Goal: Information Seeking & Learning: Learn about a topic

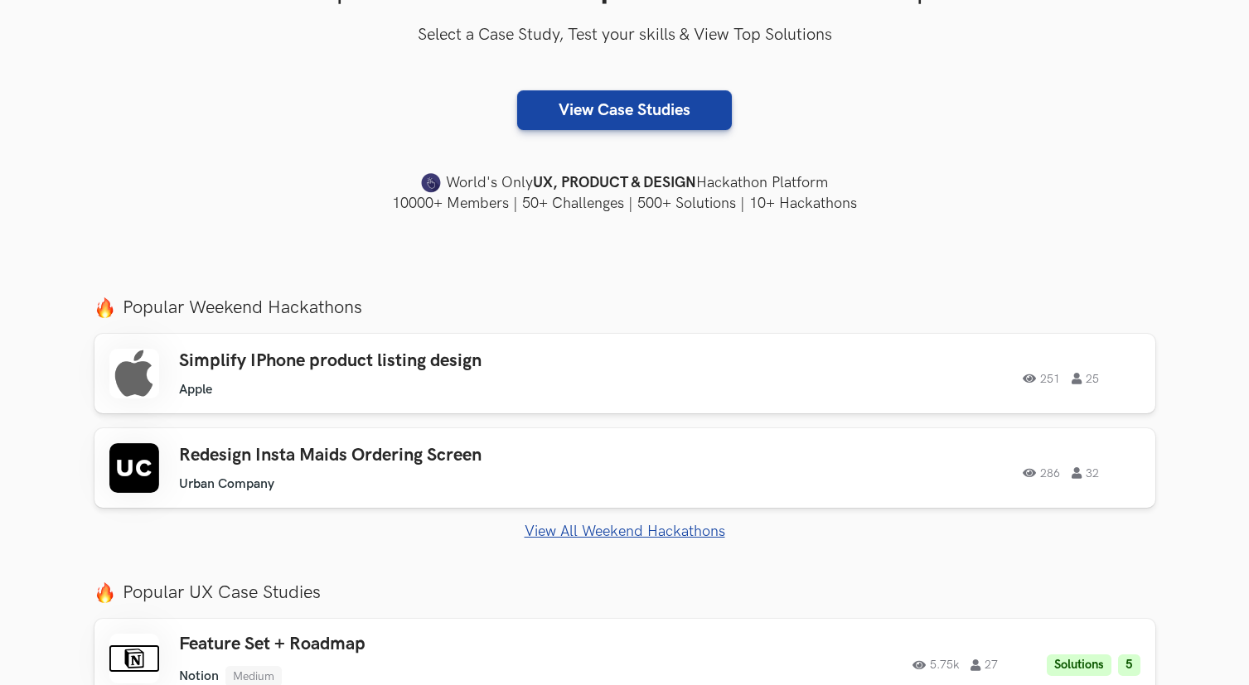
scroll to position [495, 0]
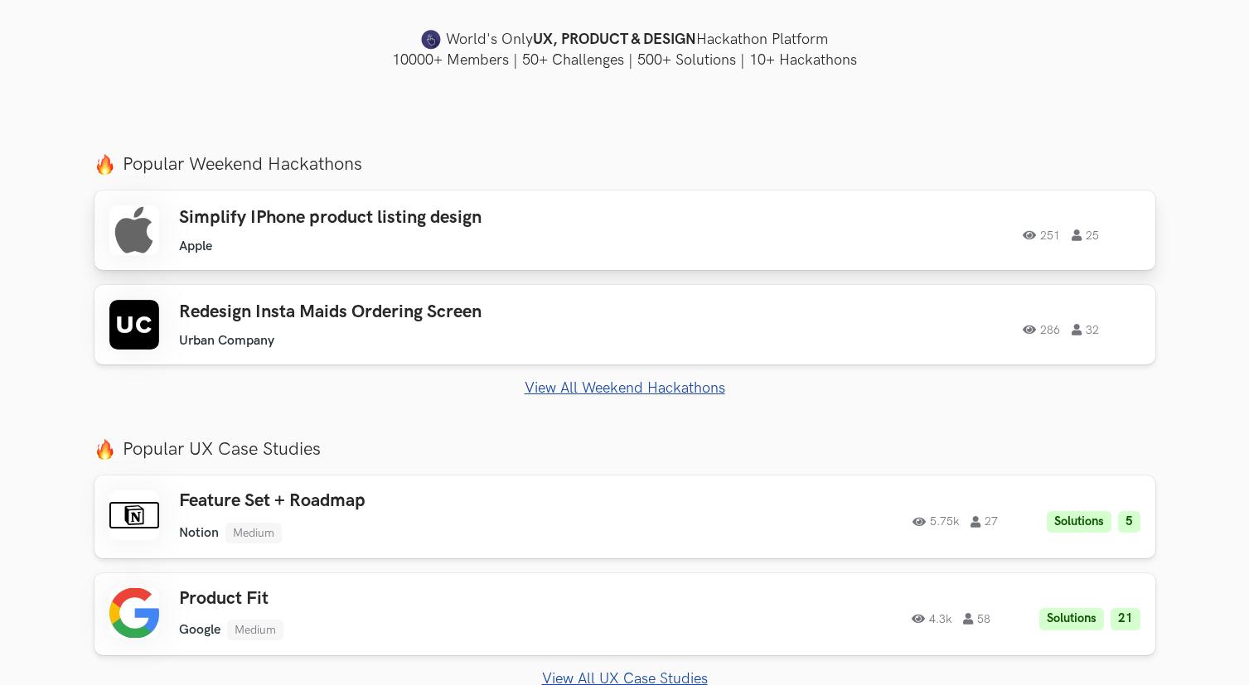
click at [772, 250] on div "Simplify IPhone product listing design Apple Apple 251 25 251 25" at bounding box center [624, 230] width 1031 height 50
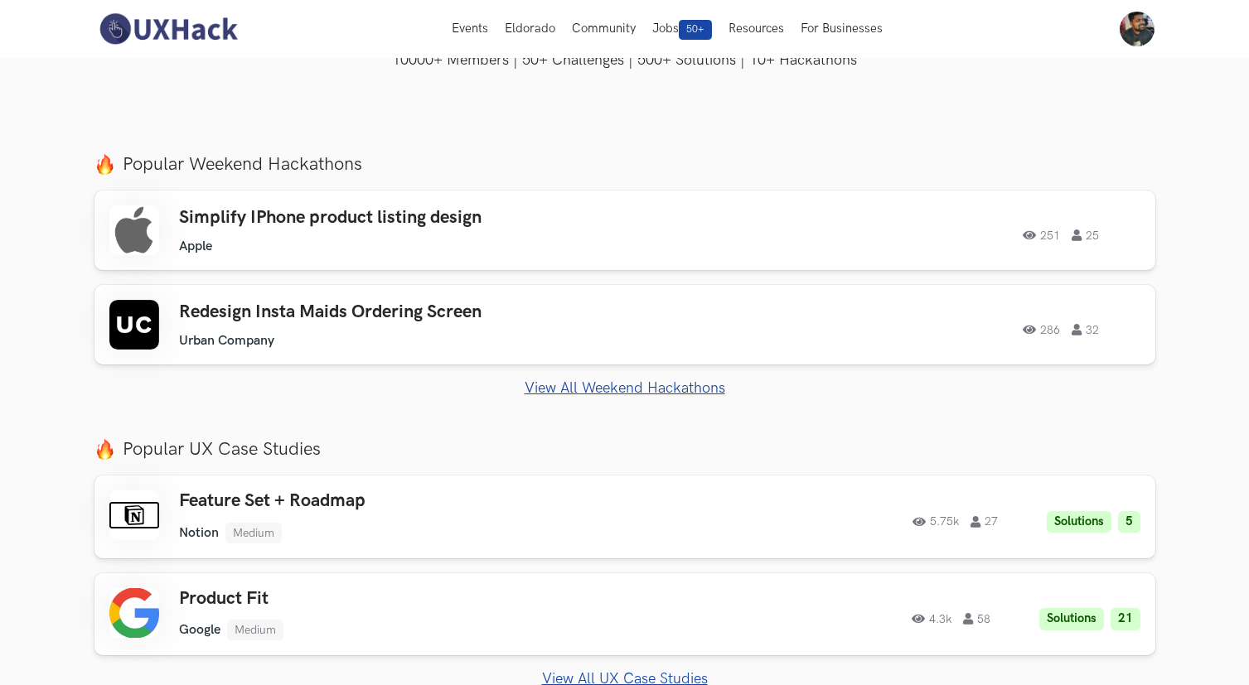
scroll to position [0, 0]
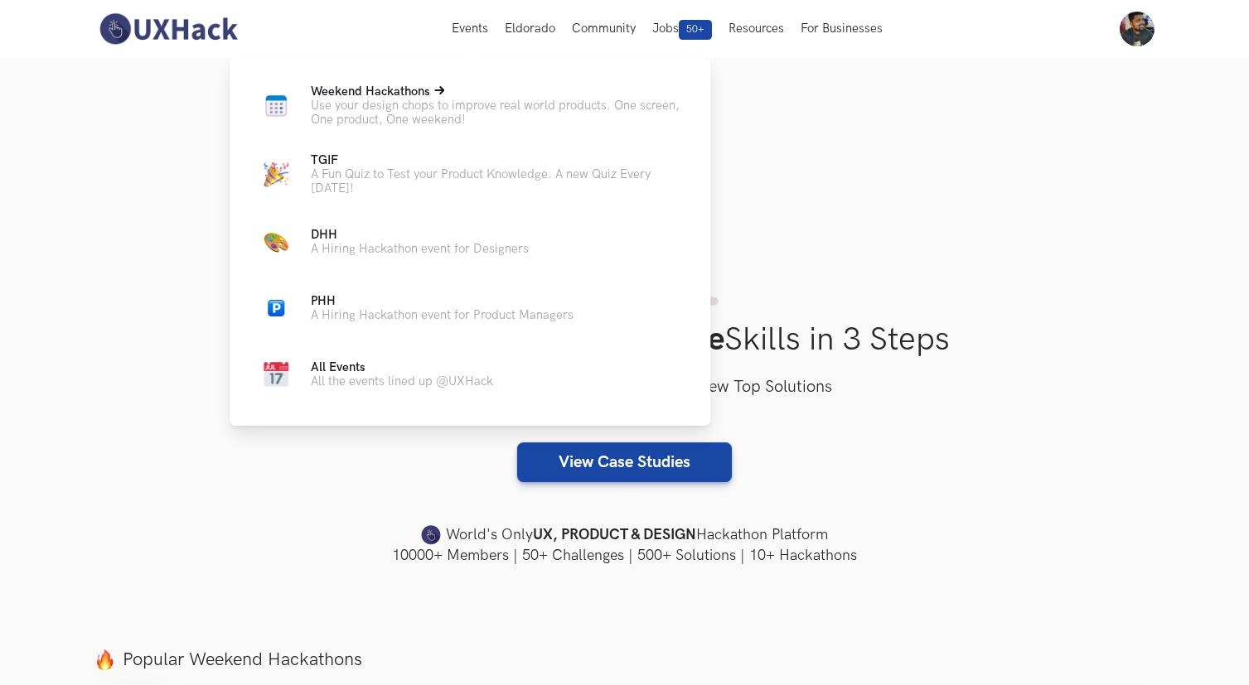
click at [421, 107] on p "Use your design chops to improve real world products. One screen, One product, …" at bounding box center [497, 113] width 373 height 28
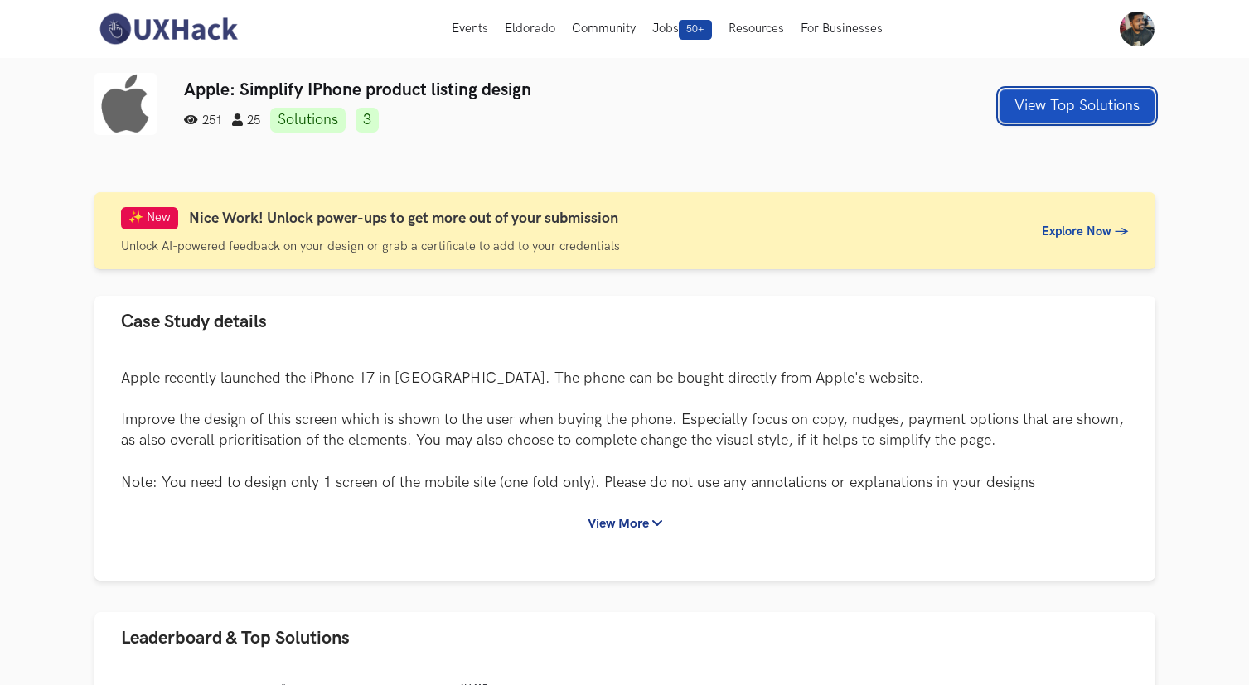
click at [1099, 111] on button "View Top Solutions" at bounding box center [1076, 105] width 155 height 33
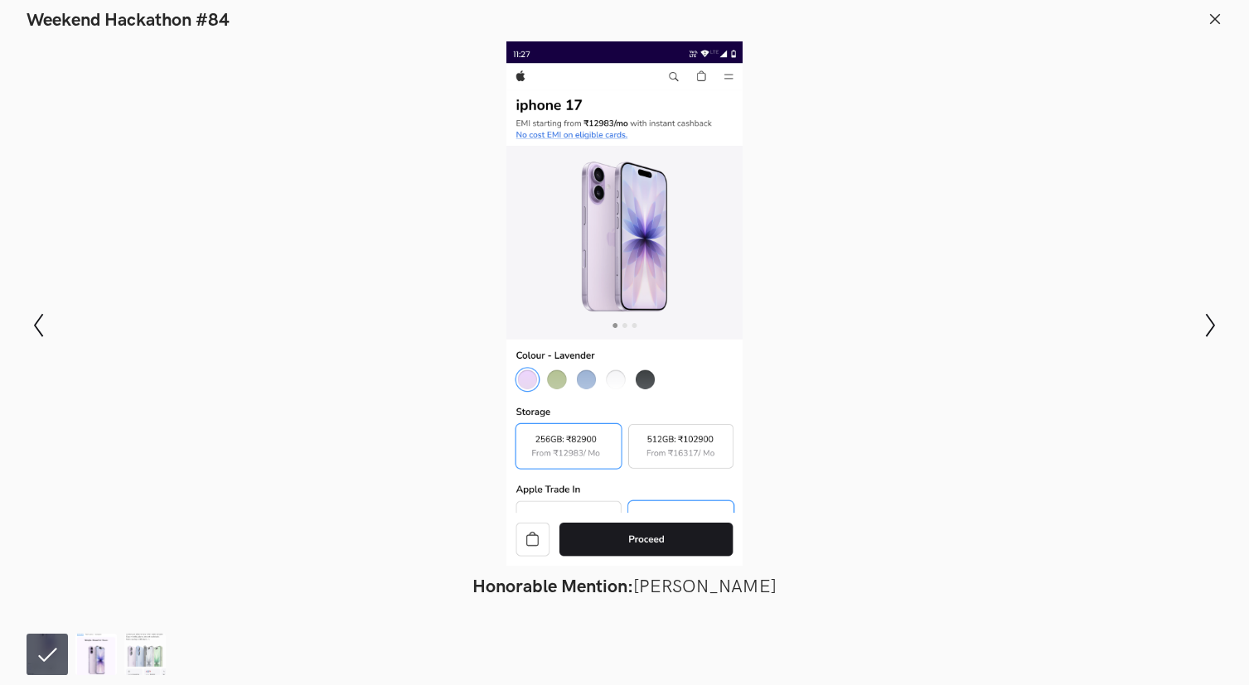
click at [104, 650] on img at bounding box center [95, 654] width 41 height 41
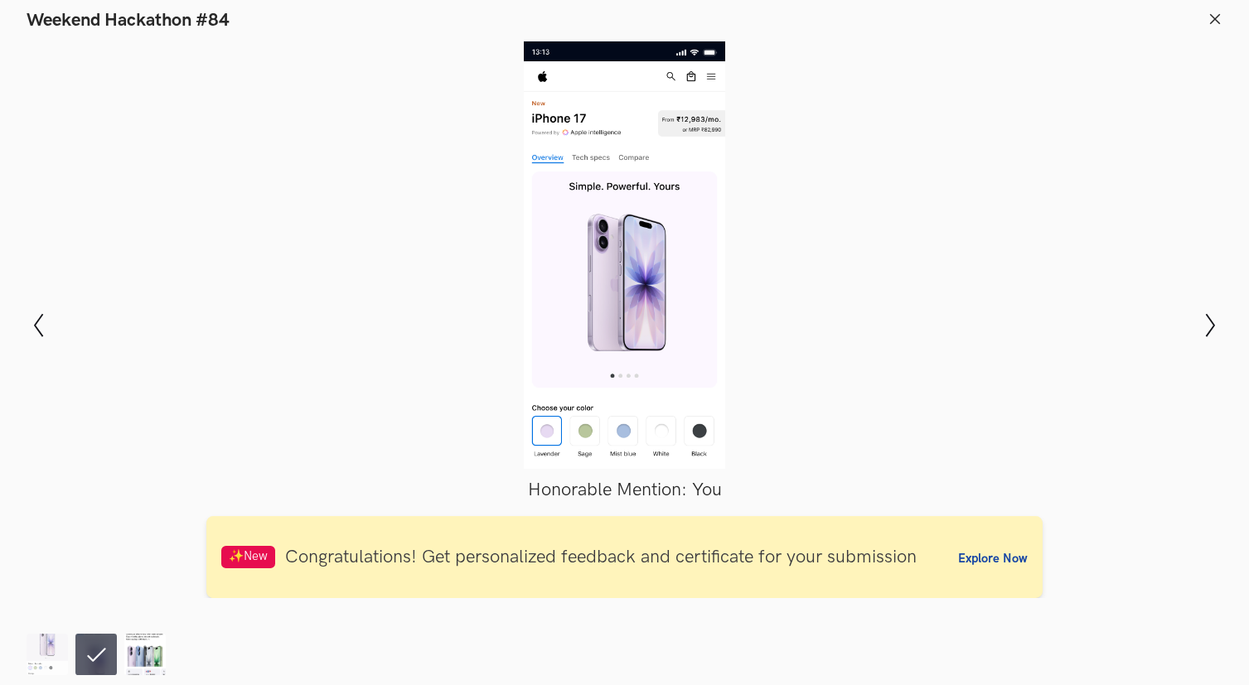
click at [132, 649] on img at bounding box center [144, 654] width 41 height 41
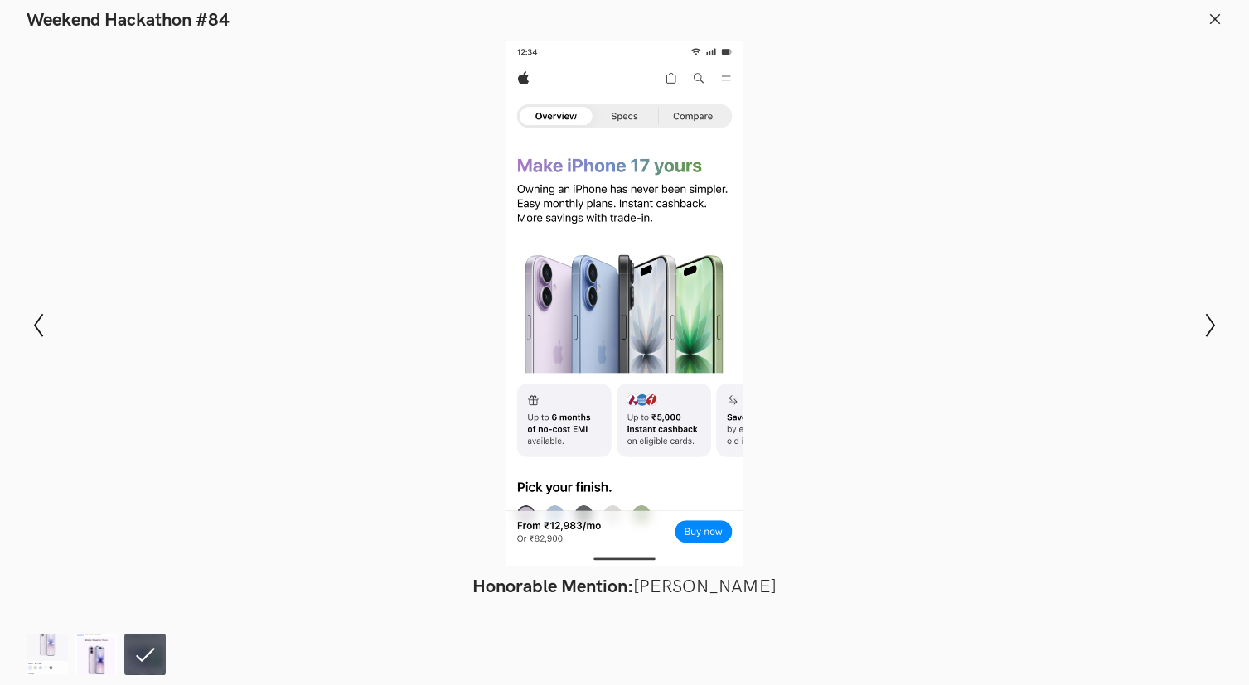
click at [89, 655] on img at bounding box center [95, 654] width 41 height 41
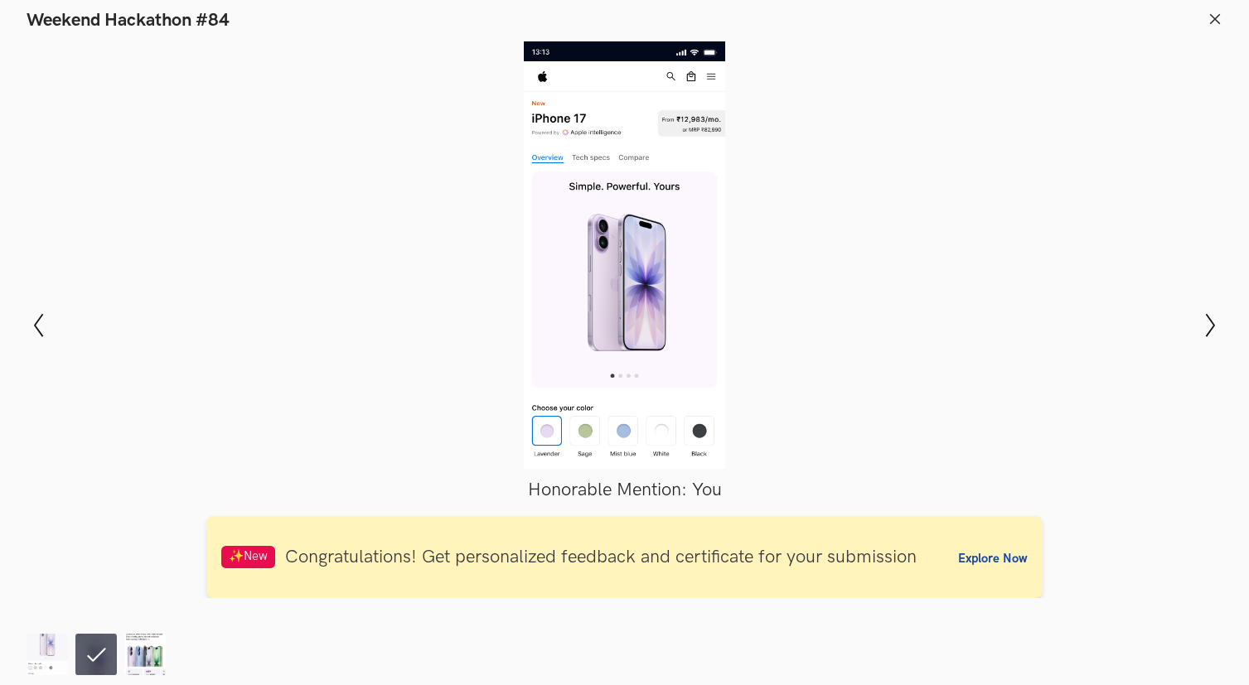
click at [130, 652] on img at bounding box center [144, 654] width 41 height 41
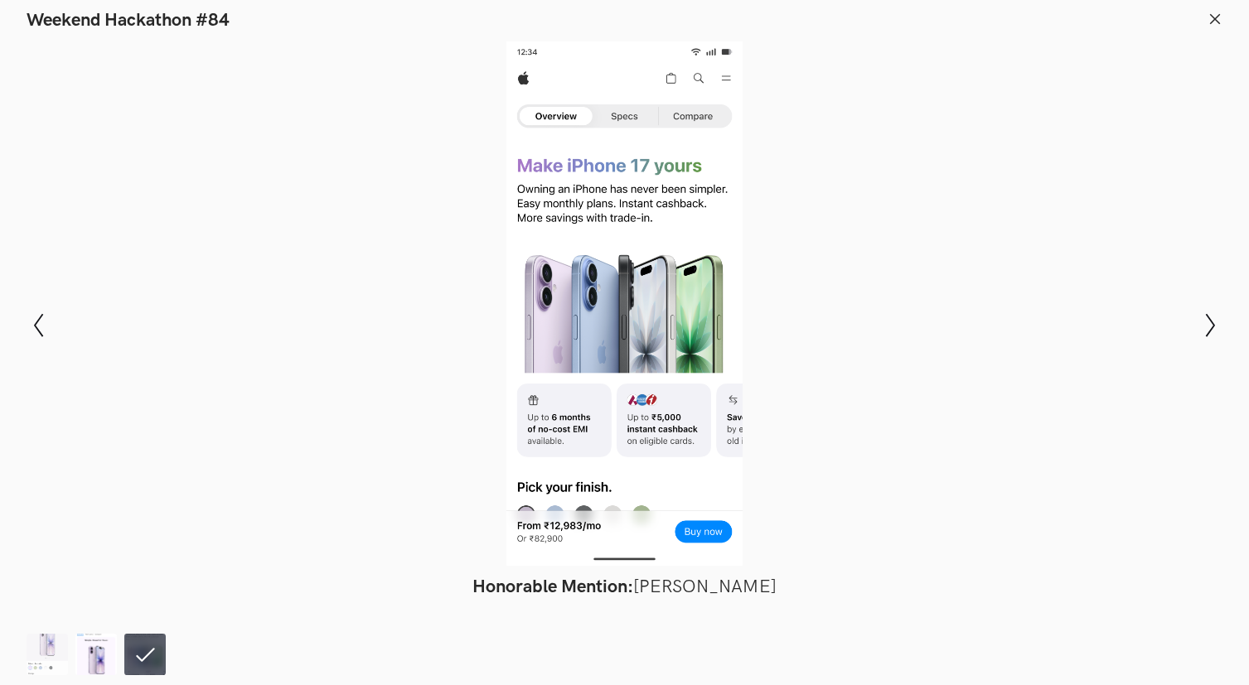
click at [96, 659] on img at bounding box center [95, 654] width 41 height 41
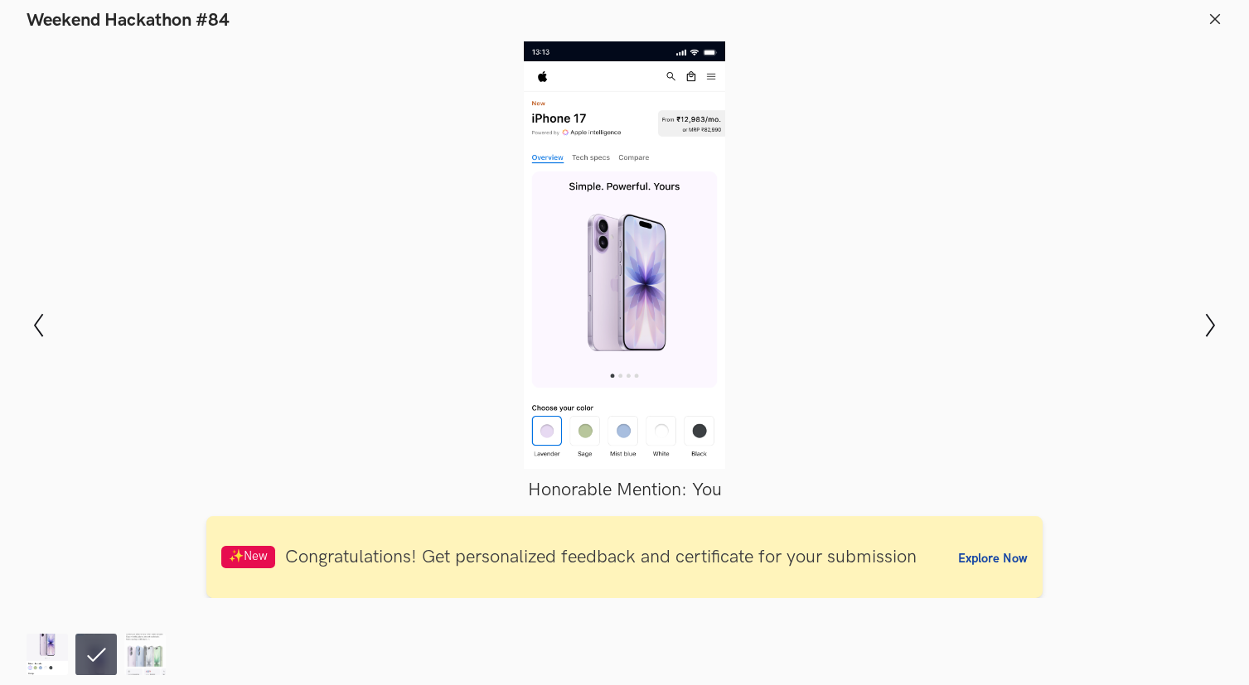
click at [61, 662] on img at bounding box center [47, 654] width 41 height 41
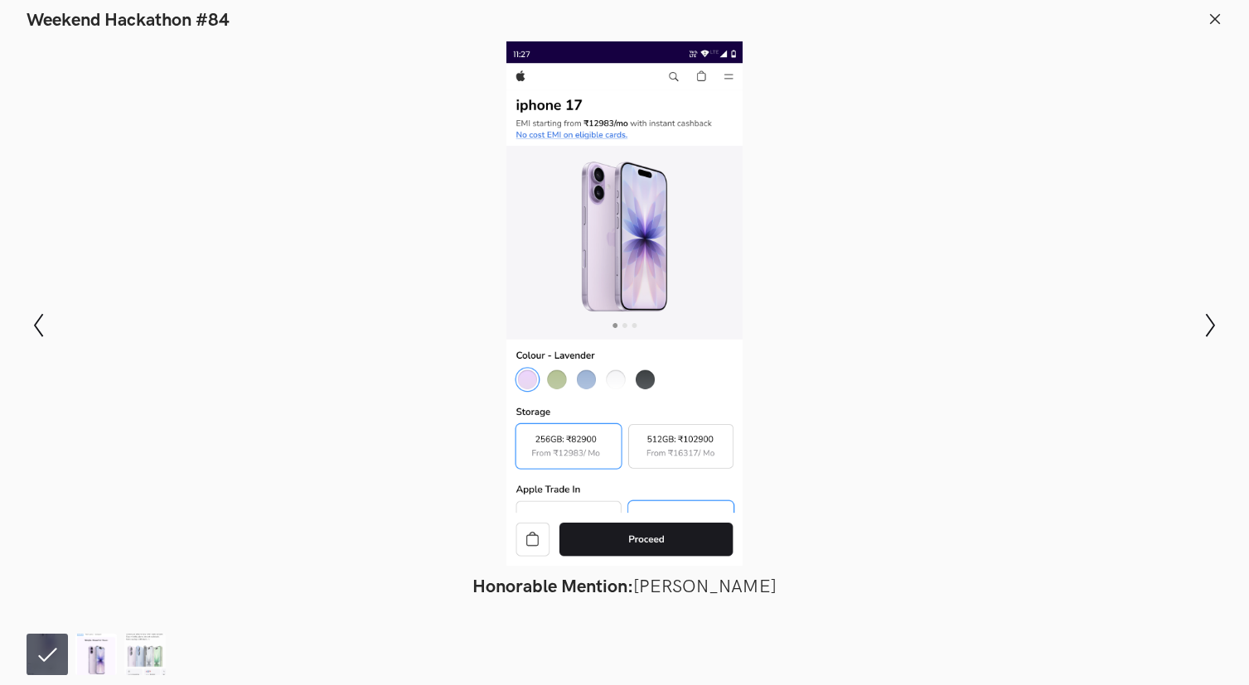
click at [90, 660] on img at bounding box center [95, 654] width 41 height 41
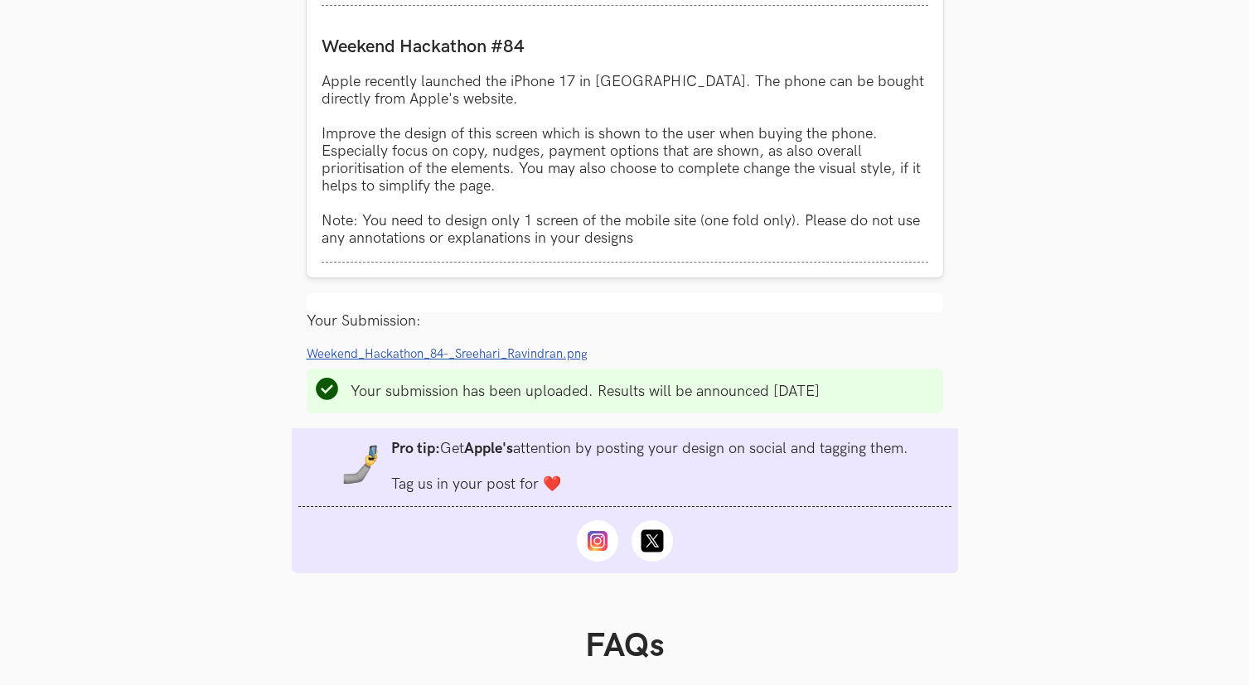
scroll to position [278, 0]
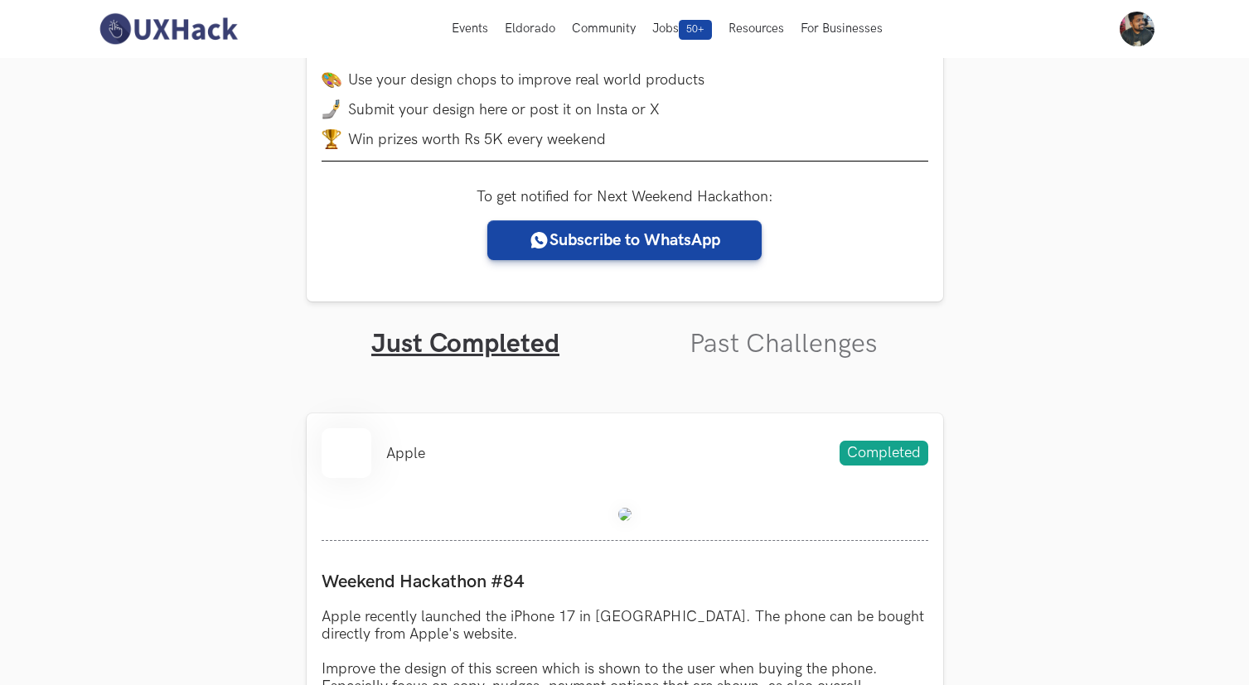
click at [874, 446] on span "Completed" at bounding box center [883, 453] width 89 height 25
click at [807, 360] on link "Past Challenges" at bounding box center [783, 344] width 188 height 32
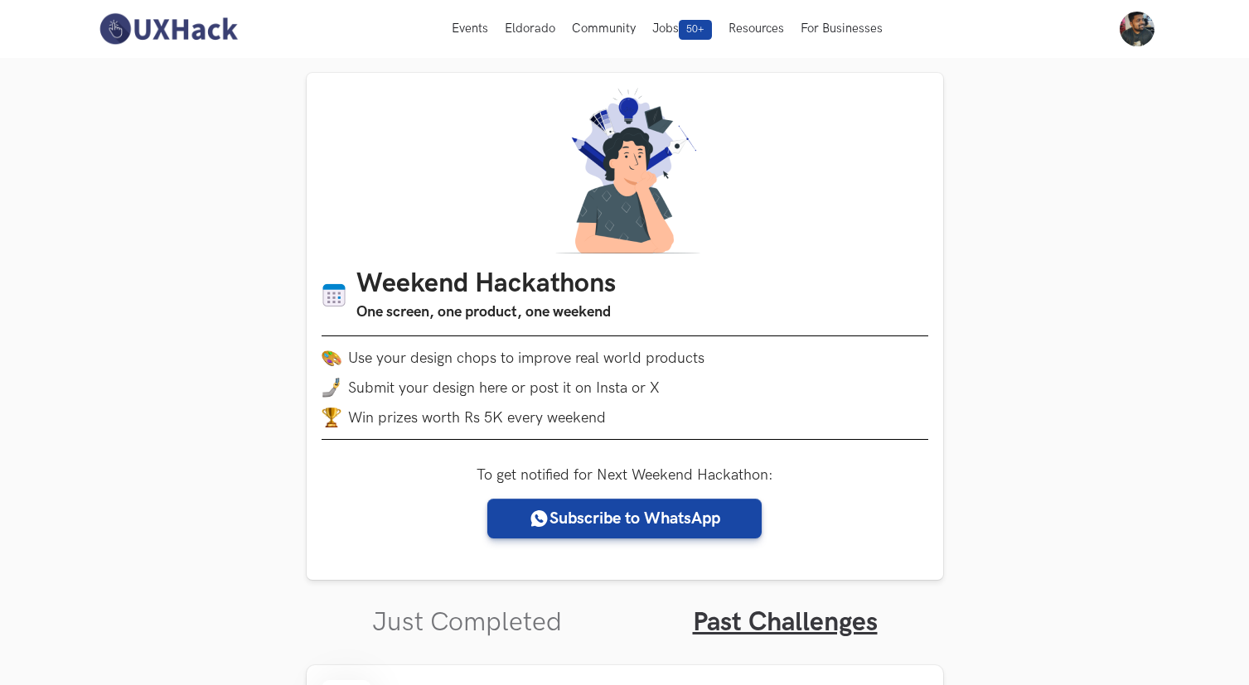
click at [146, 27] on img at bounding box center [167, 29] width 147 height 35
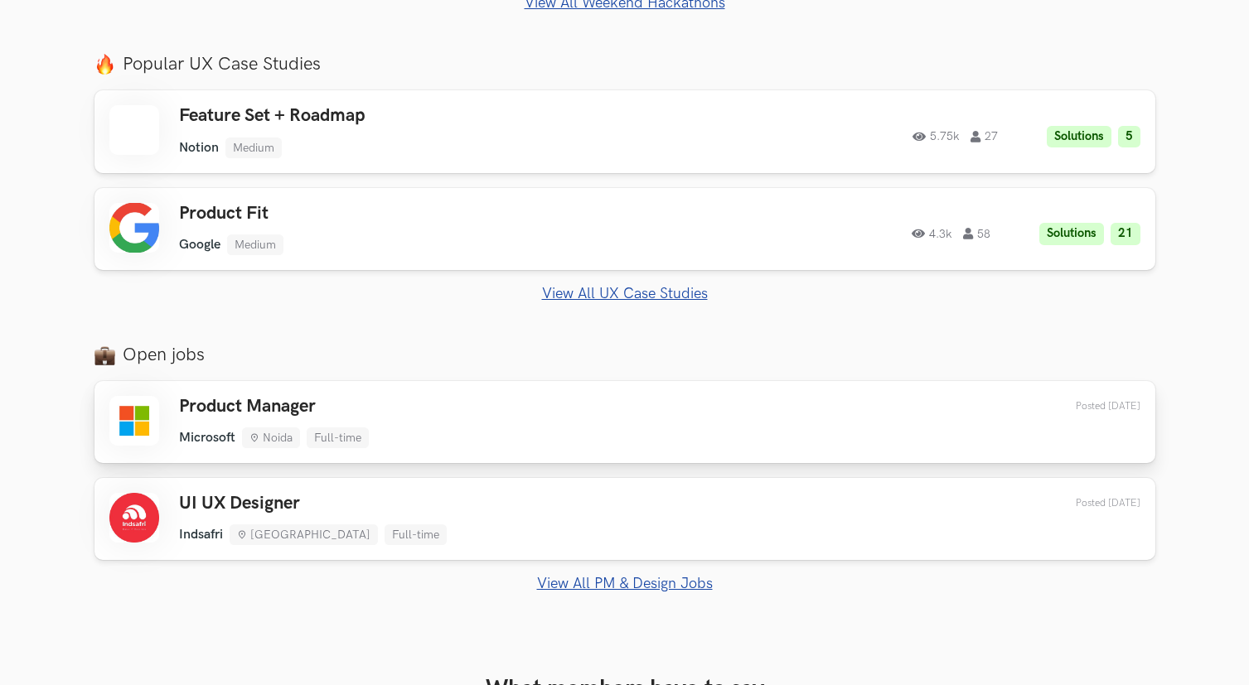
scroll to position [961, 0]
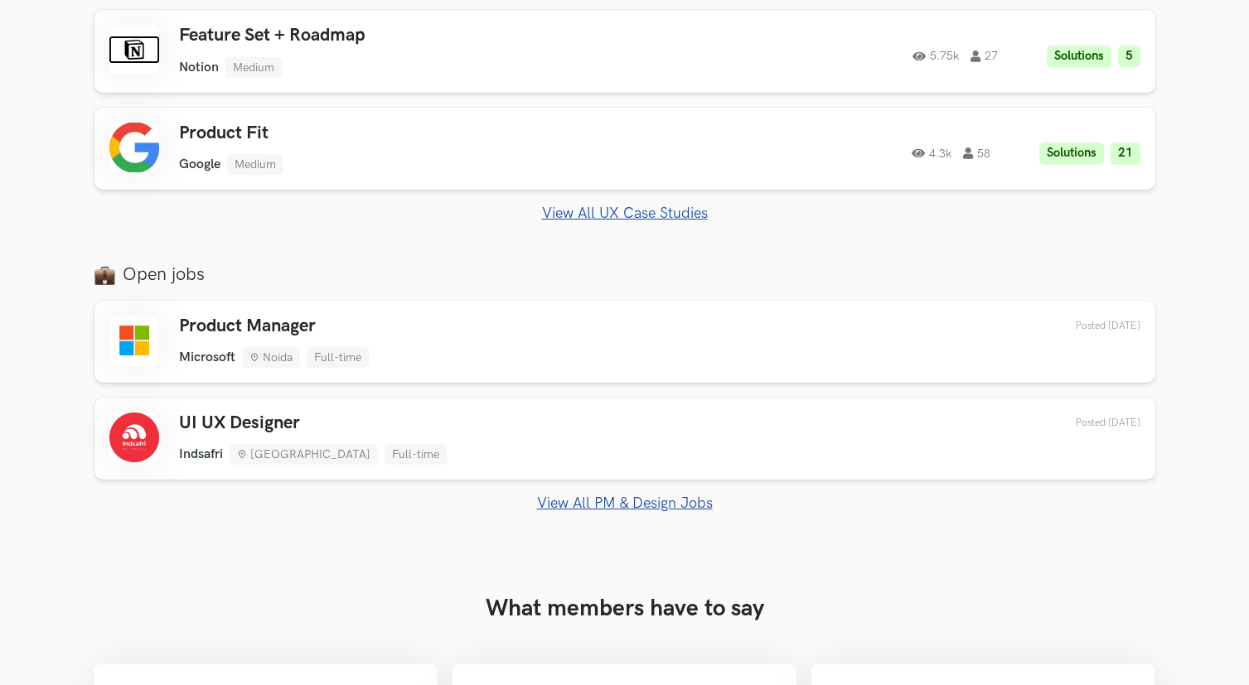
click at [661, 505] on link "View All PM & Design Jobs" at bounding box center [624, 503] width 1061 height 17
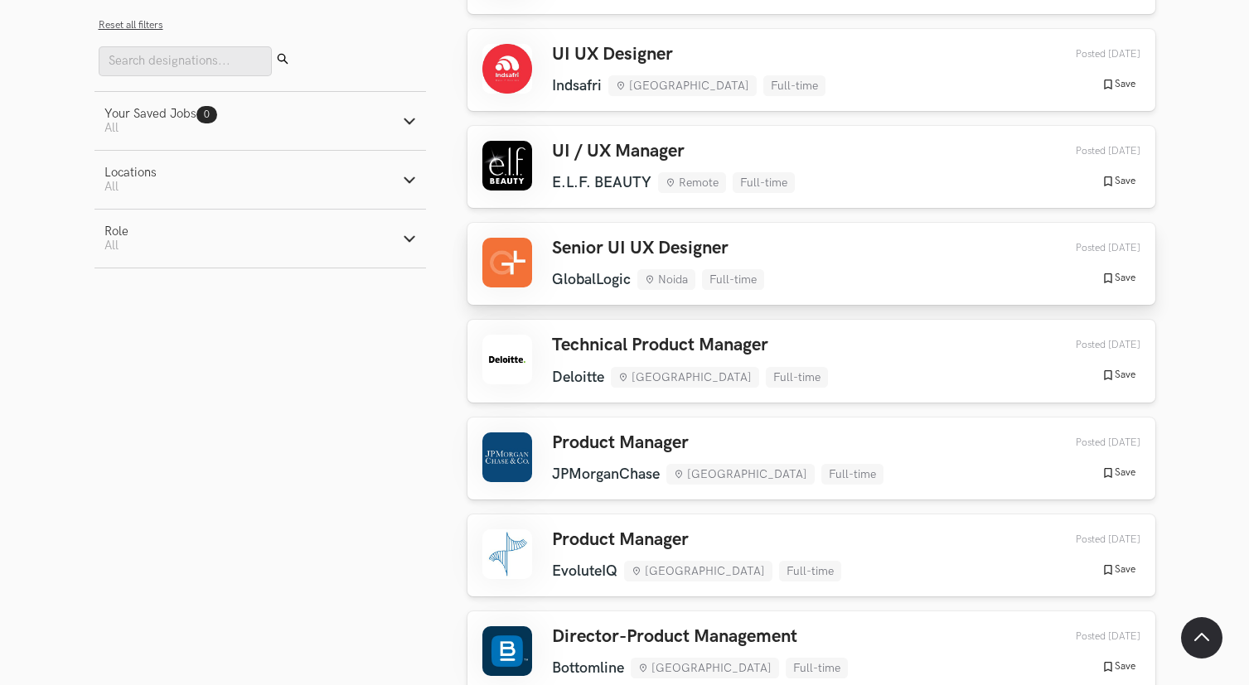
scroll to position [413, 0]
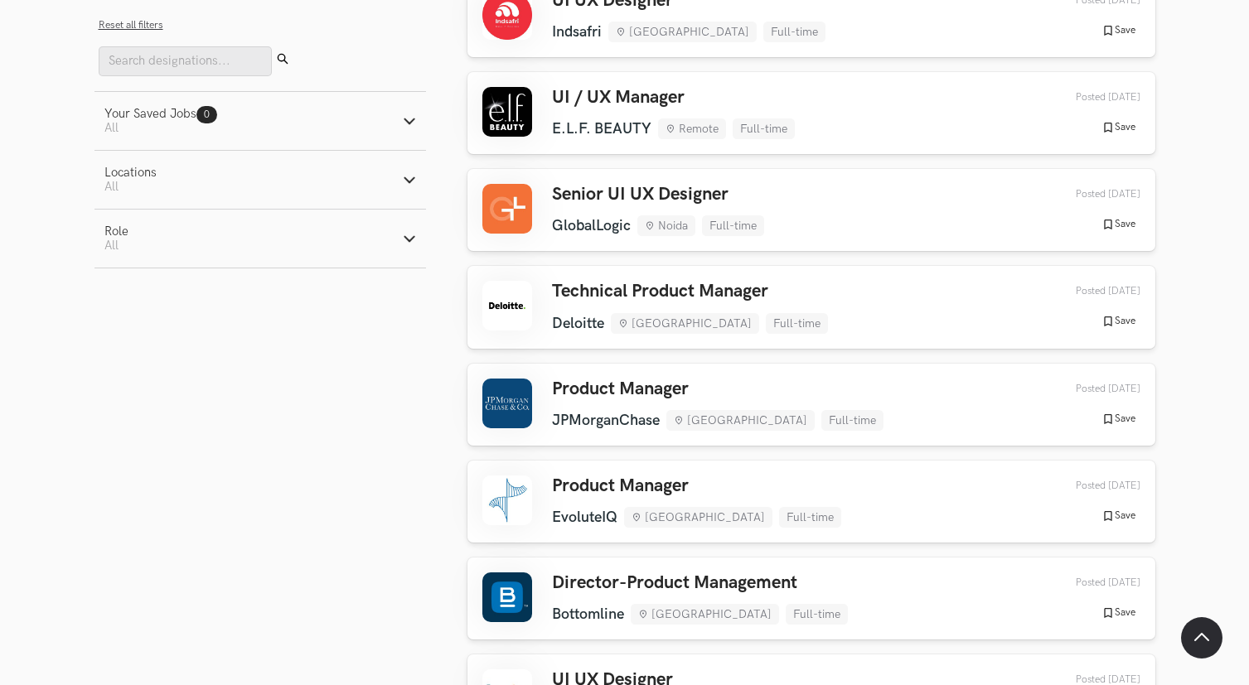
click at [407, 244] on icon "button" at bounding box center [409, 238] width 13 height 13
click at [406, 243] on line "button" at bounding box center [408, 238] width 9 height 9
click at [397, 174] on button "Locations Active filters: All" at bounding box center [259, 180] width 331 height 58
click at [113, 287] on label "Mumbai" at bounding box center [177, 288] width 147 height 17
click at [113, 287] on input "Mumbai" at bounding box center [112, 289] width 16 height 16
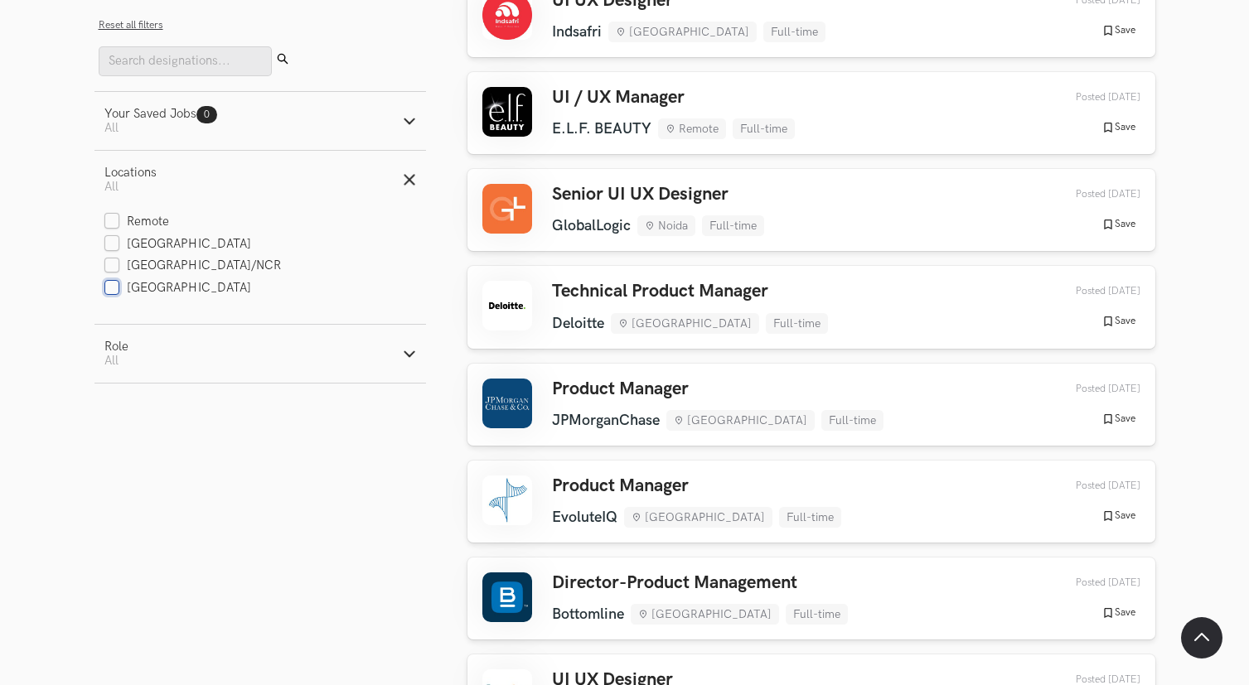
checkbox input "true"
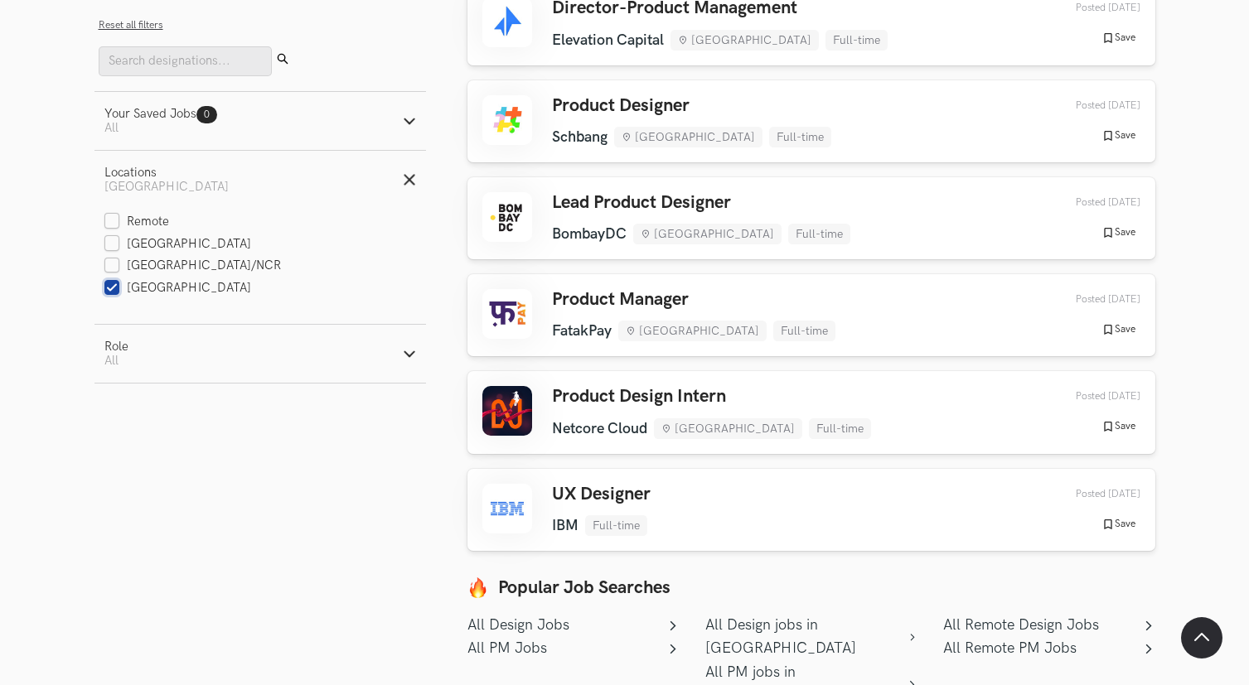
scroll to position [737, 0]
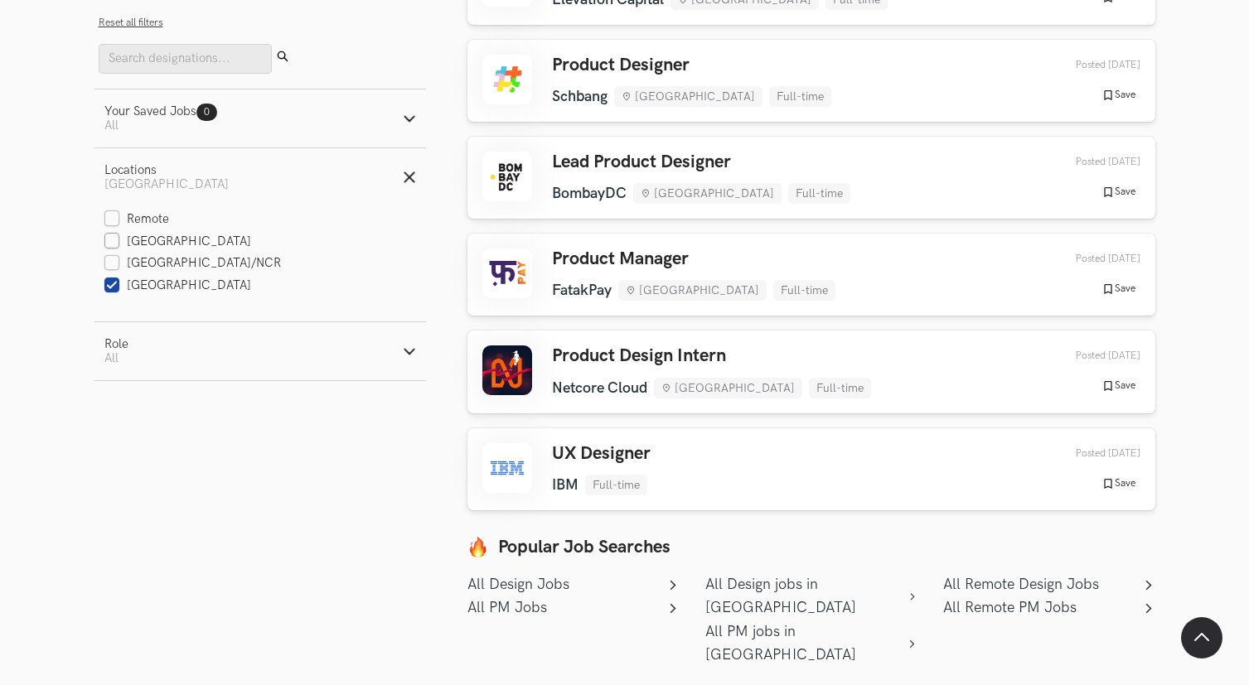
click at [112, 233] on label "Bengaluru" at bounding box center [177, 241] width 147 height 17
click at [112, 234] on input "Bengaluru" at bounding box center [112, 242] width 16 height 16
checkbox input "true"
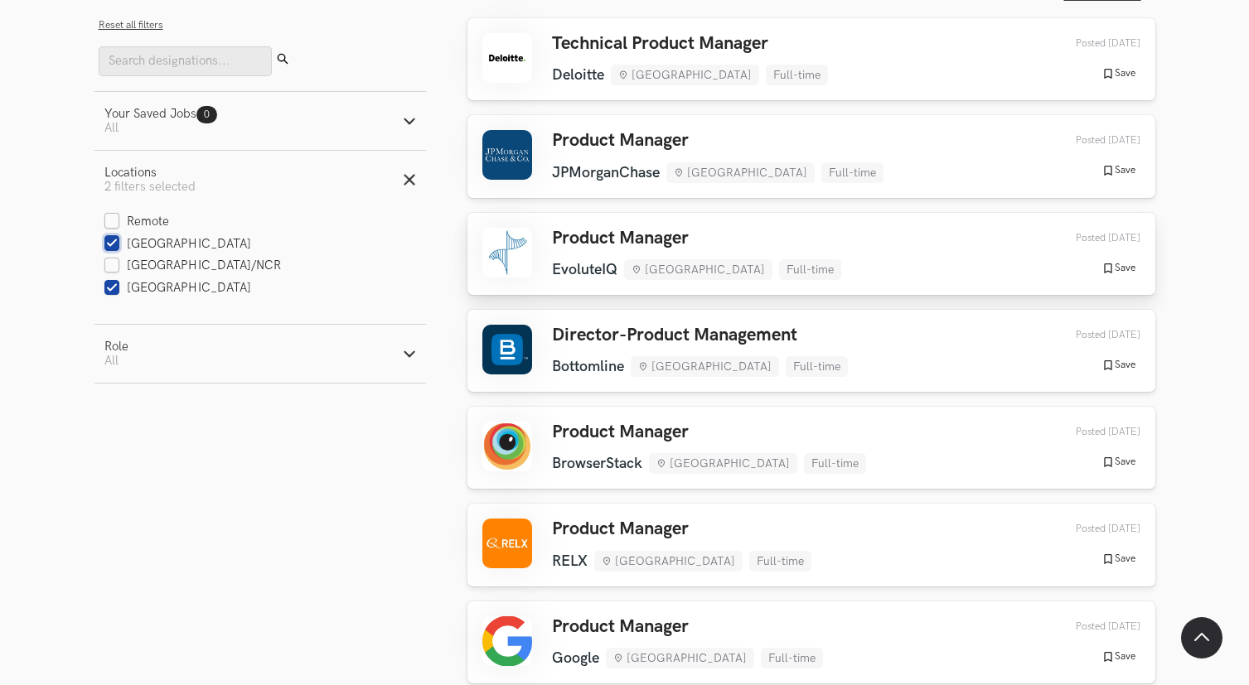
scroll to position [0, 0]
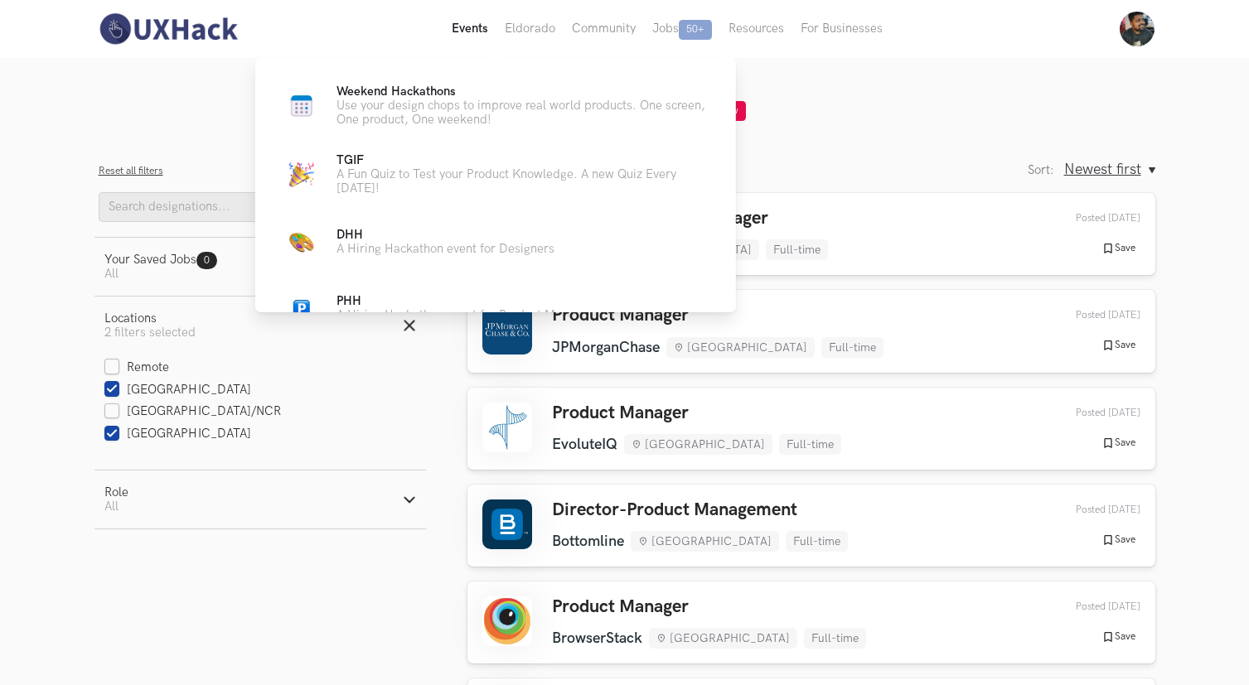
click at [471, 28] on button "Events Live" at bounding box center [469, 29] width 53 height 58
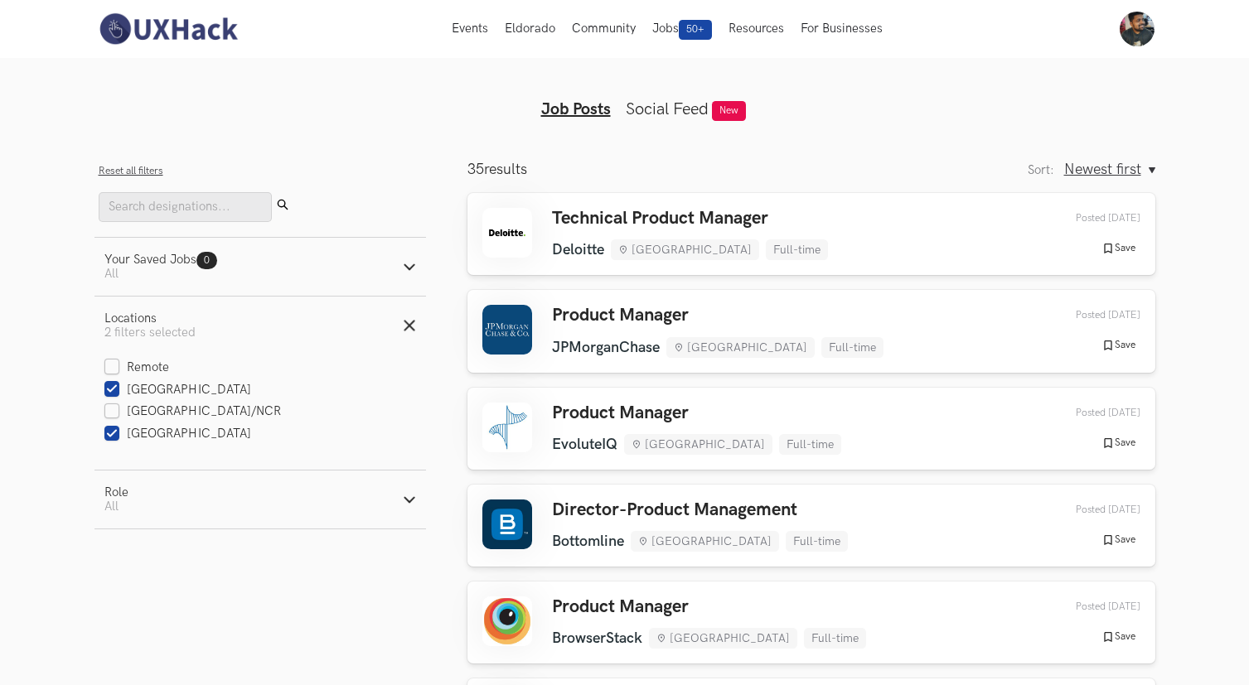
click at [156, 31] on img at bounding box center [167, 29] width 147 height 35
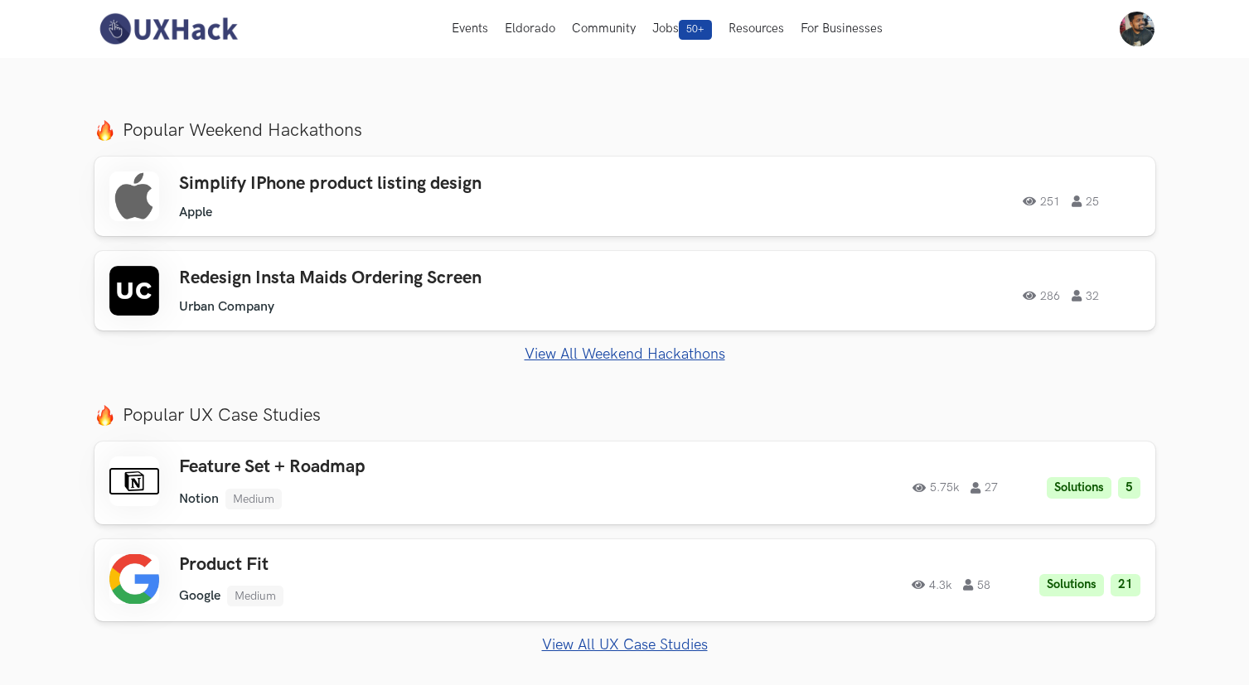
scroll to position [528, 0]
click at [993, 210] on div "Simplify IPhone product listing design Apple Apple 251 25 251 25" at bounding box center [624, 198] width 1031 height 50
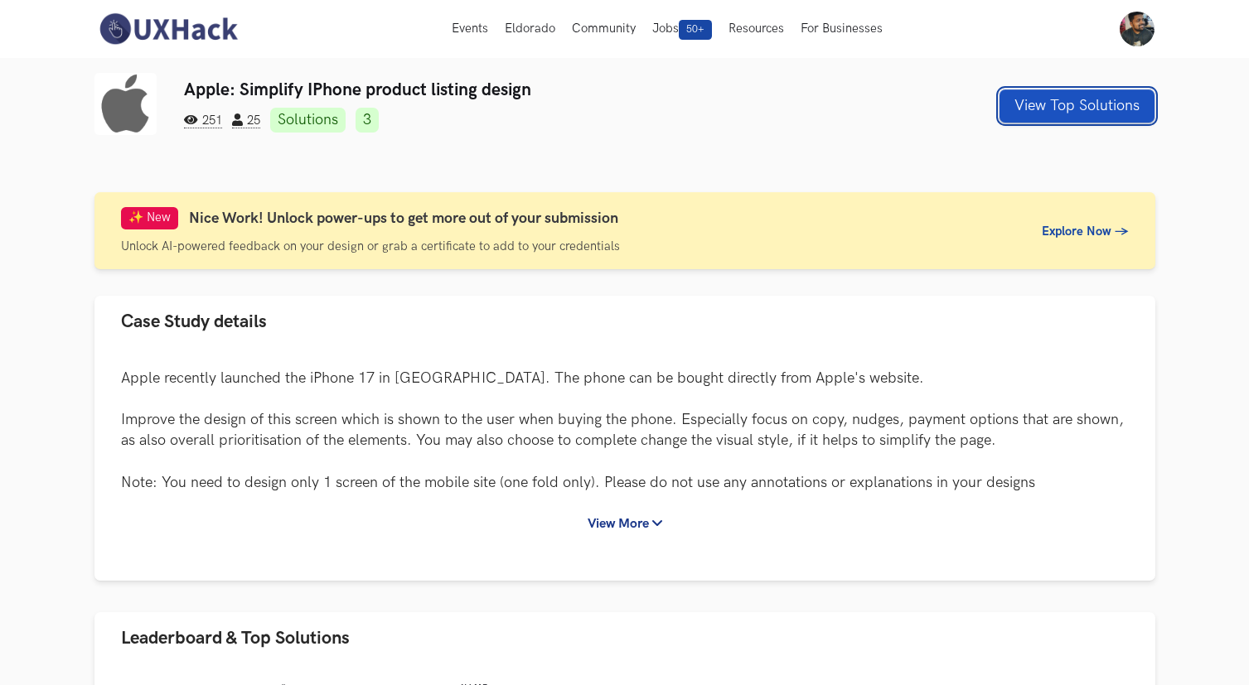
click at [1053, 113] on button "View Top Solutions" at bounding box center [1076, 105] width 155 height 33
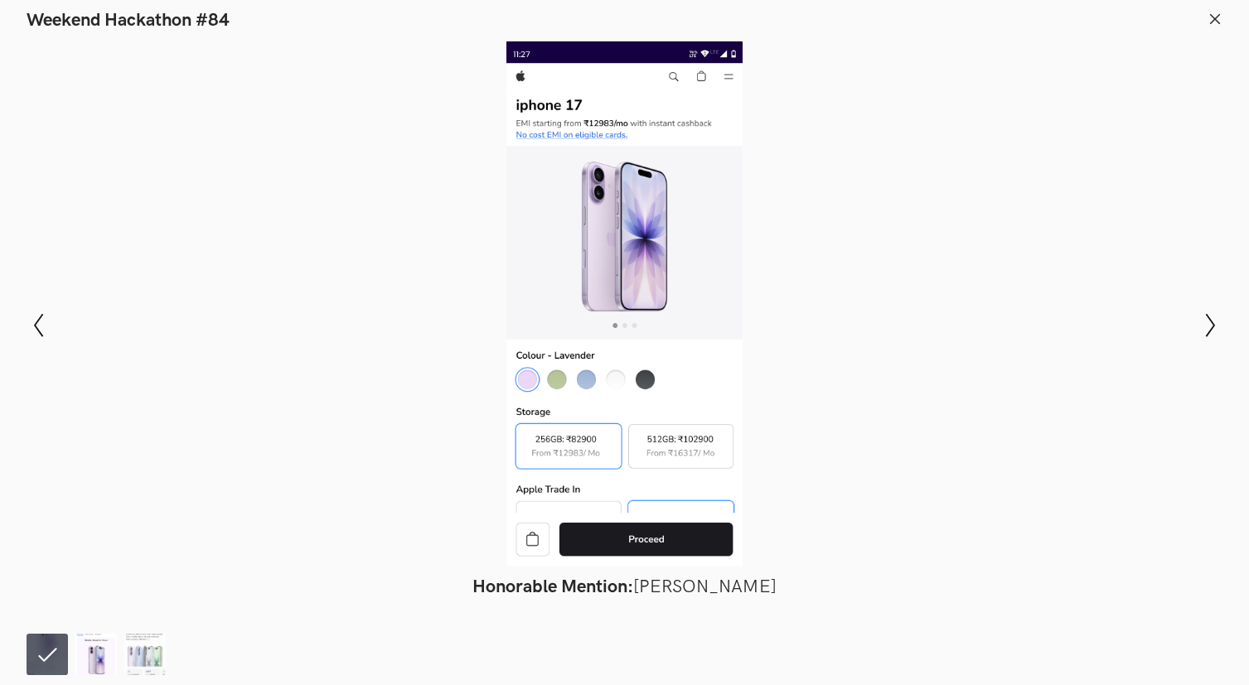
click at [95, 663] on img at bounding box center [95, 654] width 41 height 41
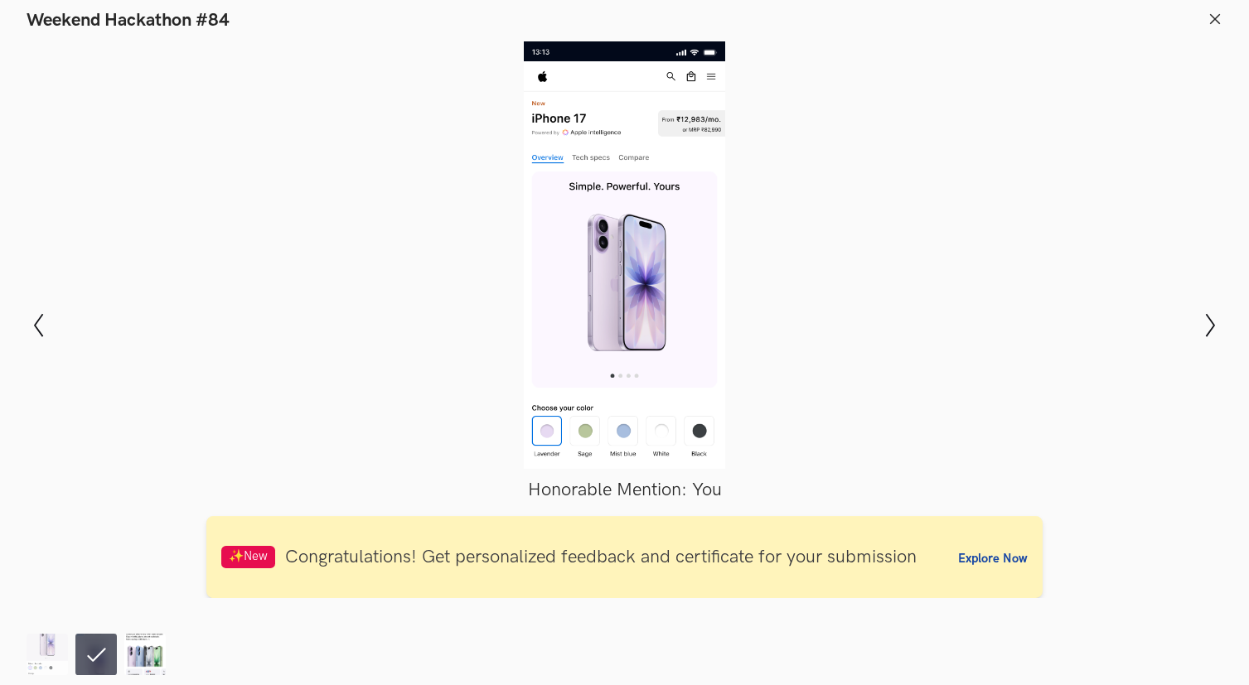
click at [128, 661] on img at bounding box center [144, 654] width 41 height 41
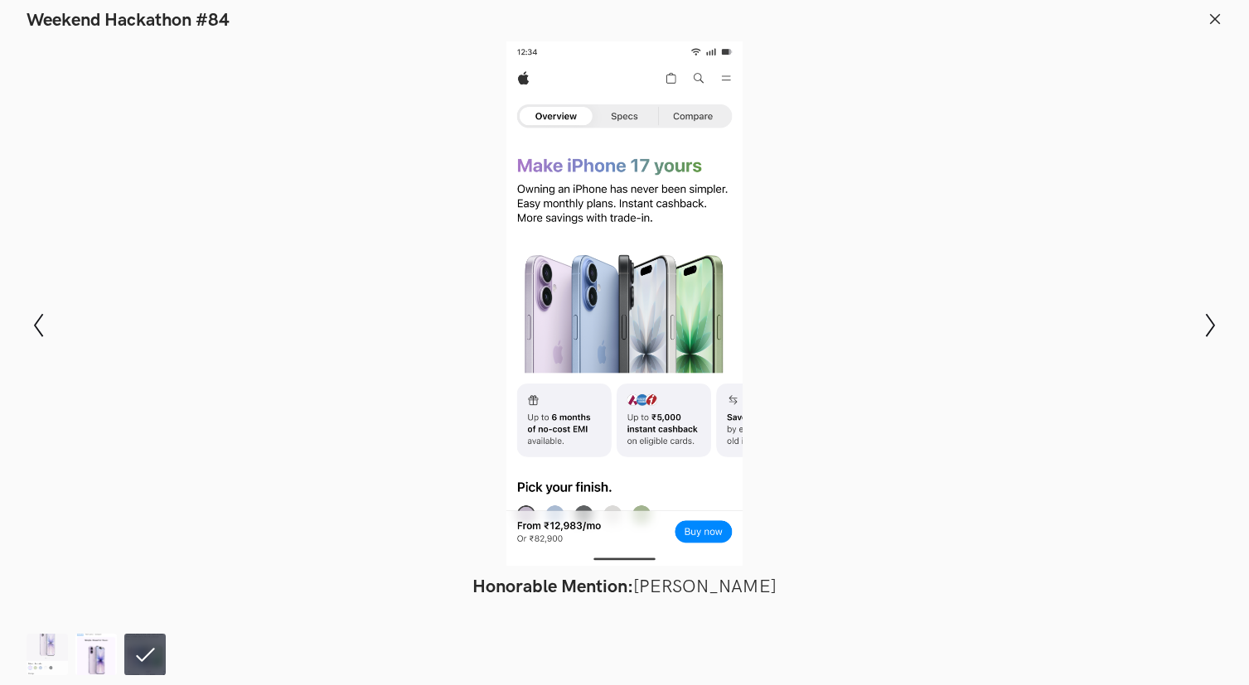
click at [96, 660] on img at bounding box center [95, 654] width 41 height 41
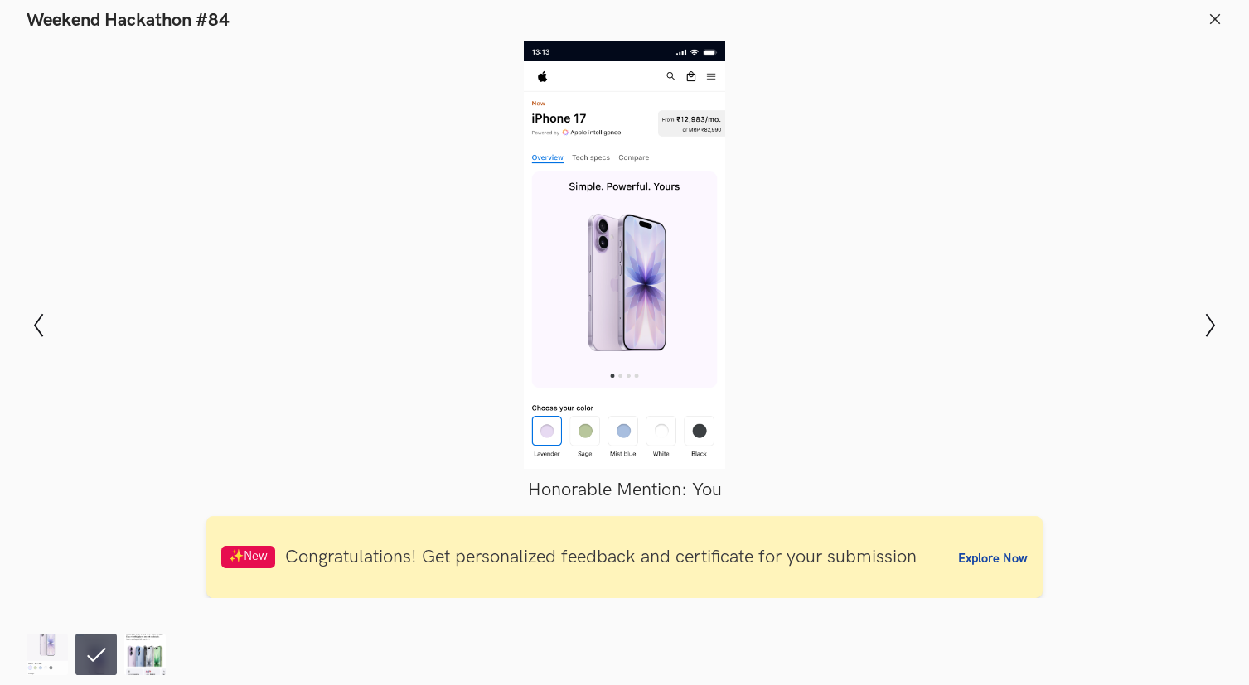
click at [131, 655] on img at bounding box center [144, 654] width 41 height 41
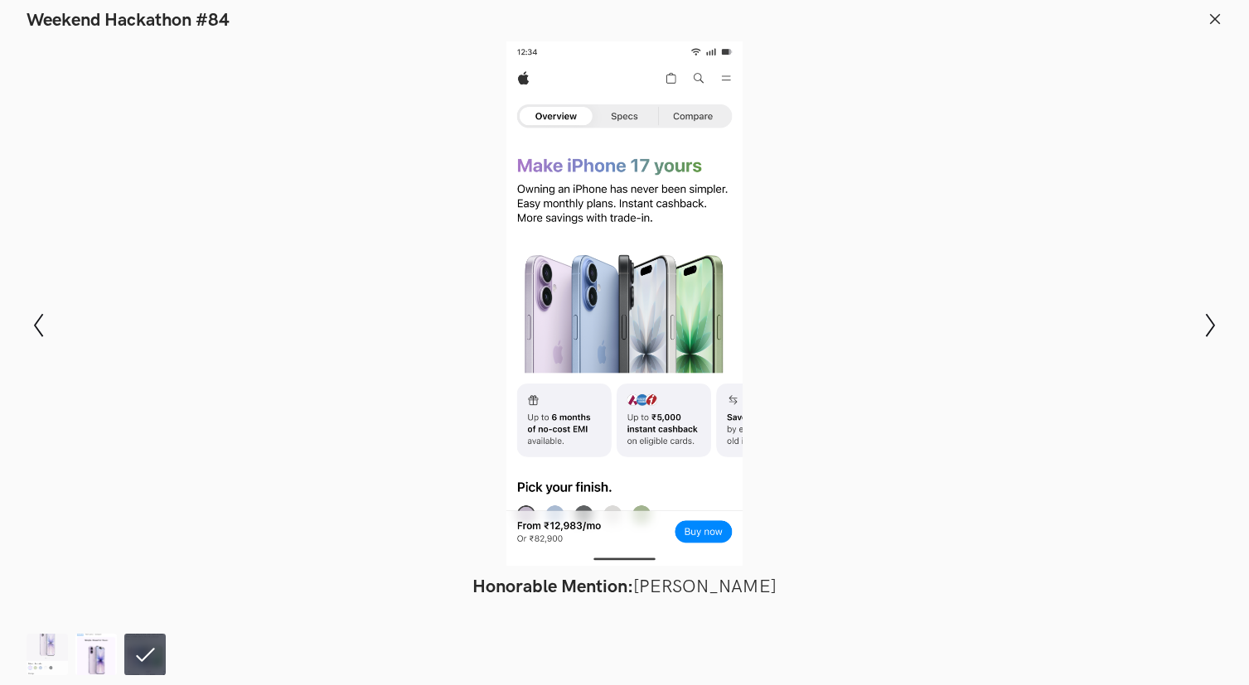
click at [89, 655] on img at bounding box center [95, 654] width 41 height 41
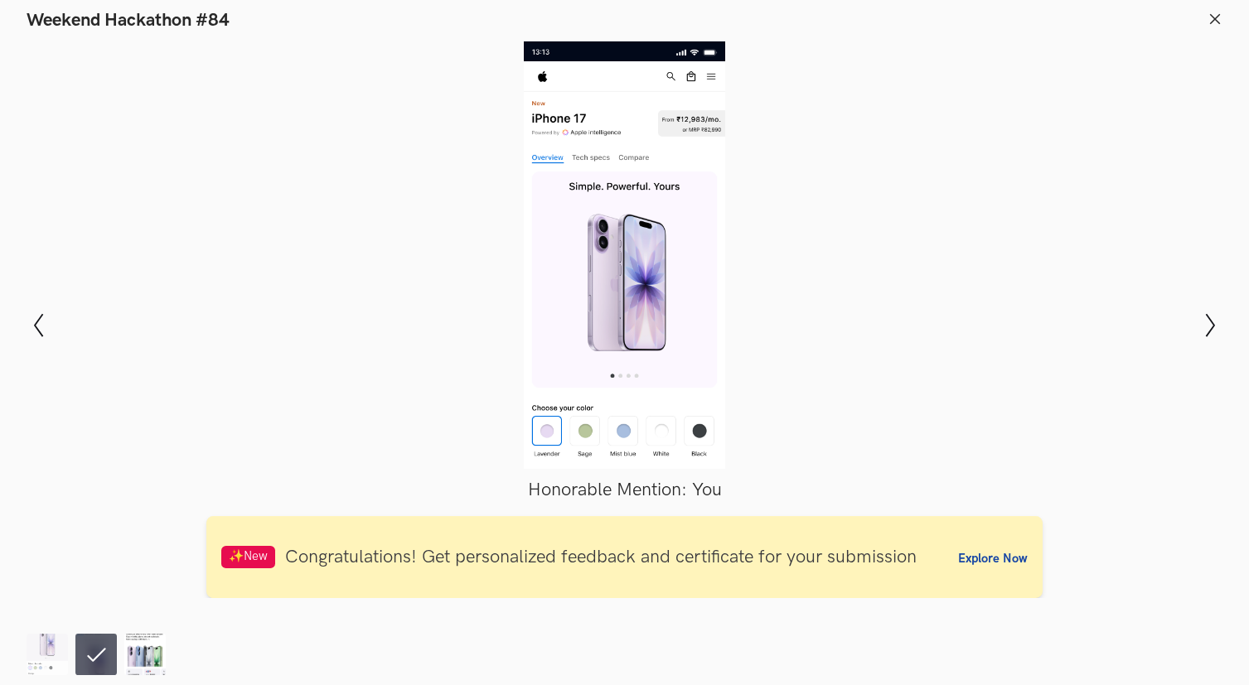
click at [140, 653] on img at bounding box center [144, 654] width 41 height 41
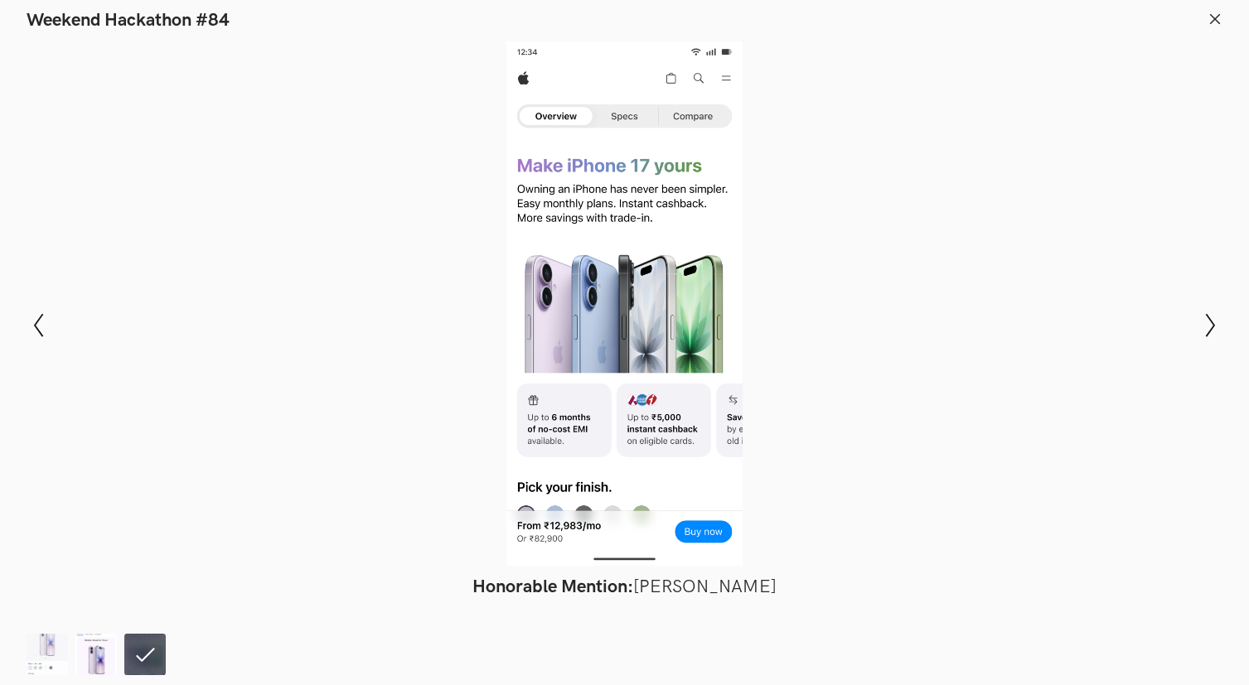
click at [108, 652] on img at bounding box center [95, 654] width 41 height 41
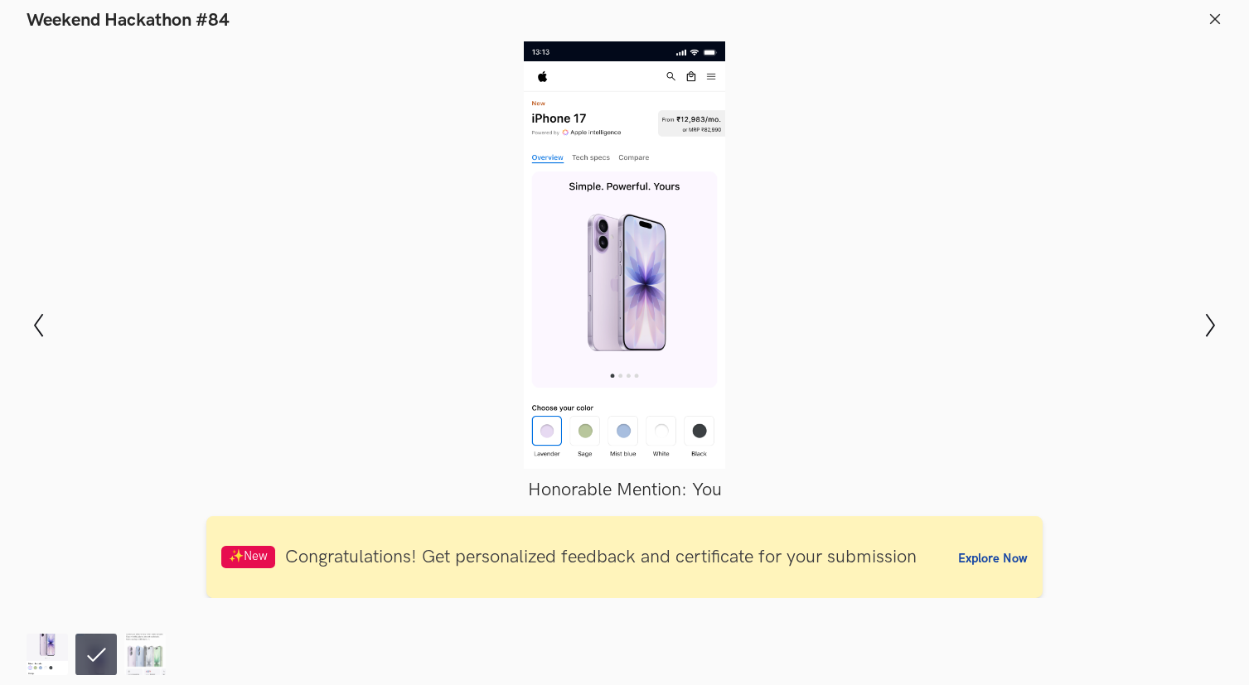
click at [56, 652] on img at bounding box center [47, 654] width 41 height 41
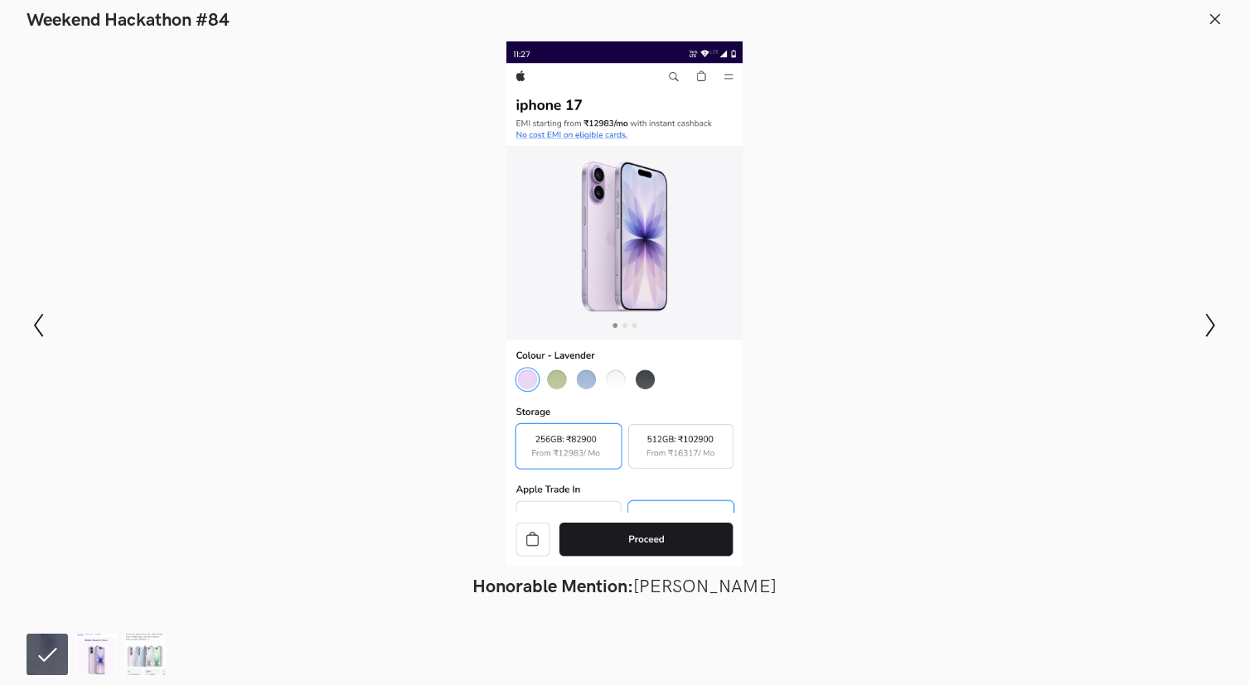
click at [93, 651] on img at bounding box center [95, 654] width 41 height 41
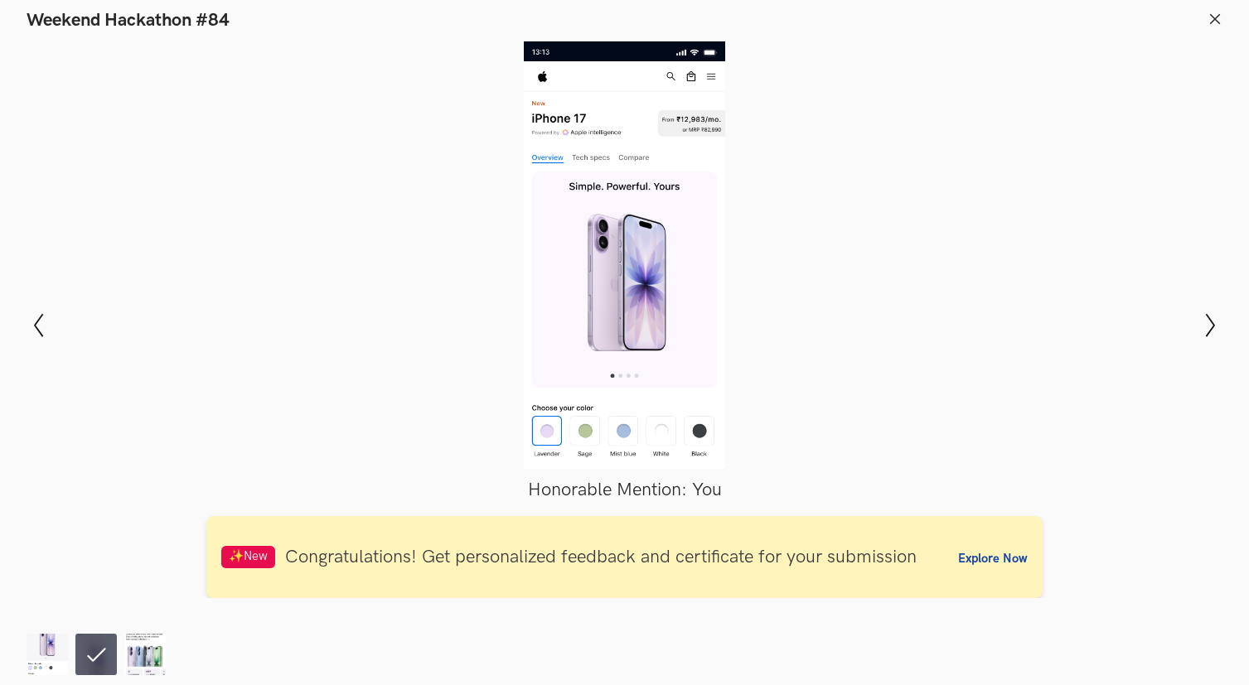
scroll to position [283, 0]
